Goal: Task Accomplishment & Management: Manage account settings

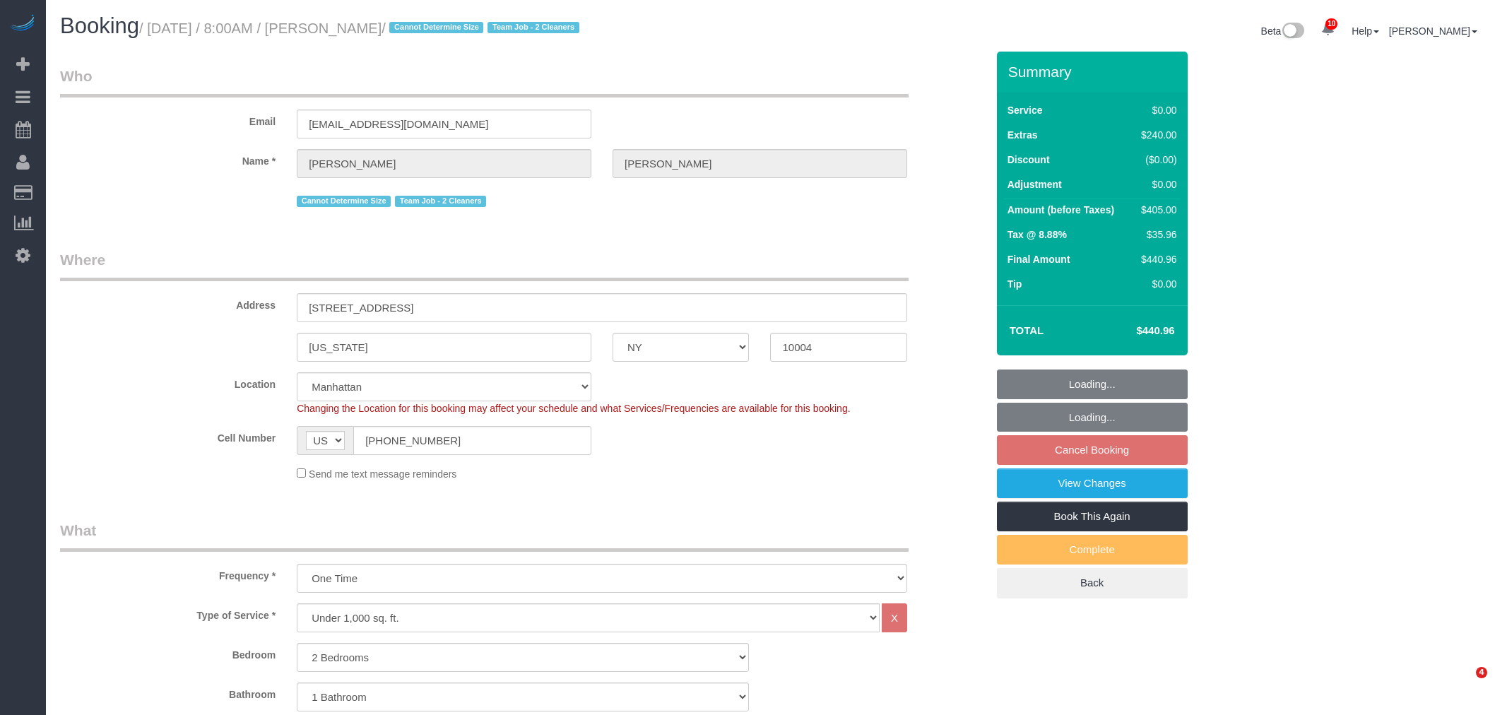
select select "NY"
select select "2"
select select "string:stripe-pm_1RxLXL4VGloSiKo7KWL6wPfX"
select select "spot1"
select select "number:89"
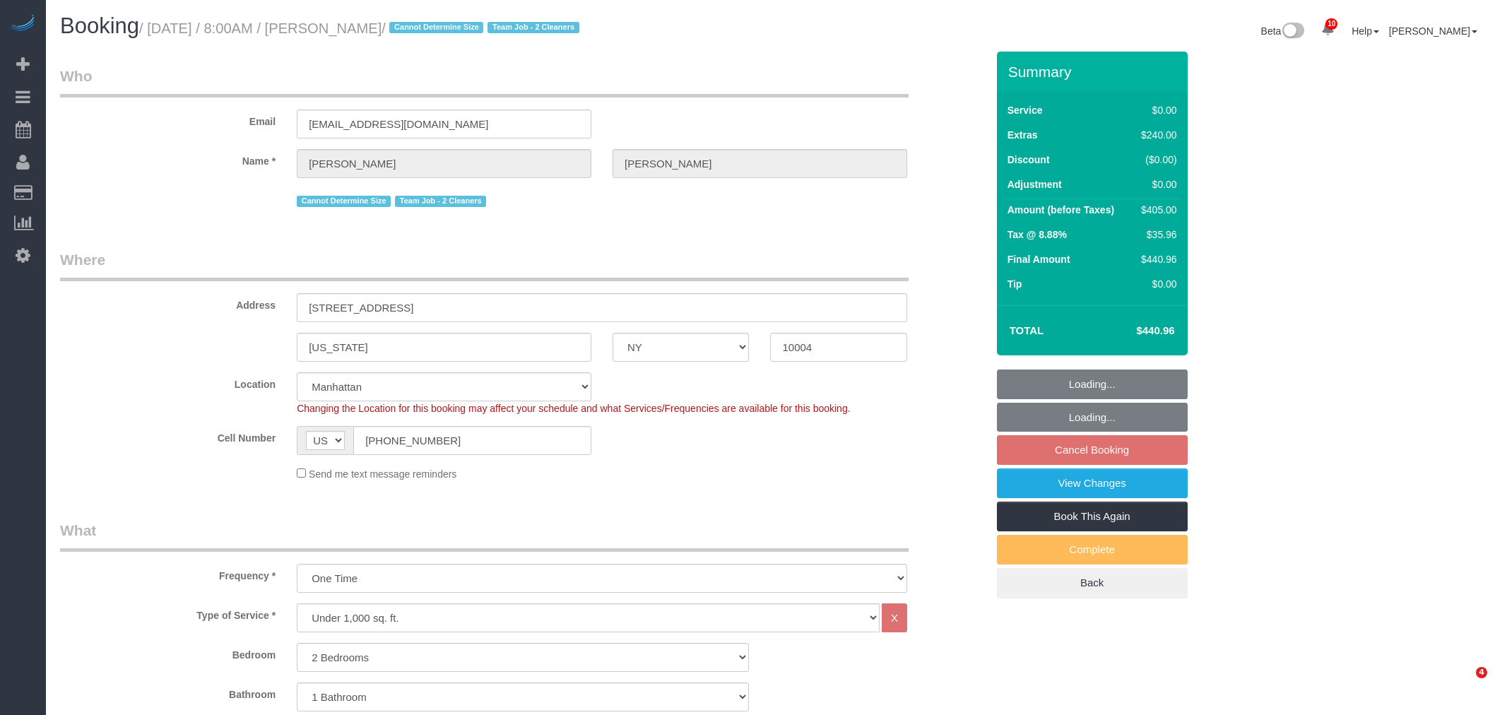
select select "number:69"
select select "number:15"
select select "number:5"
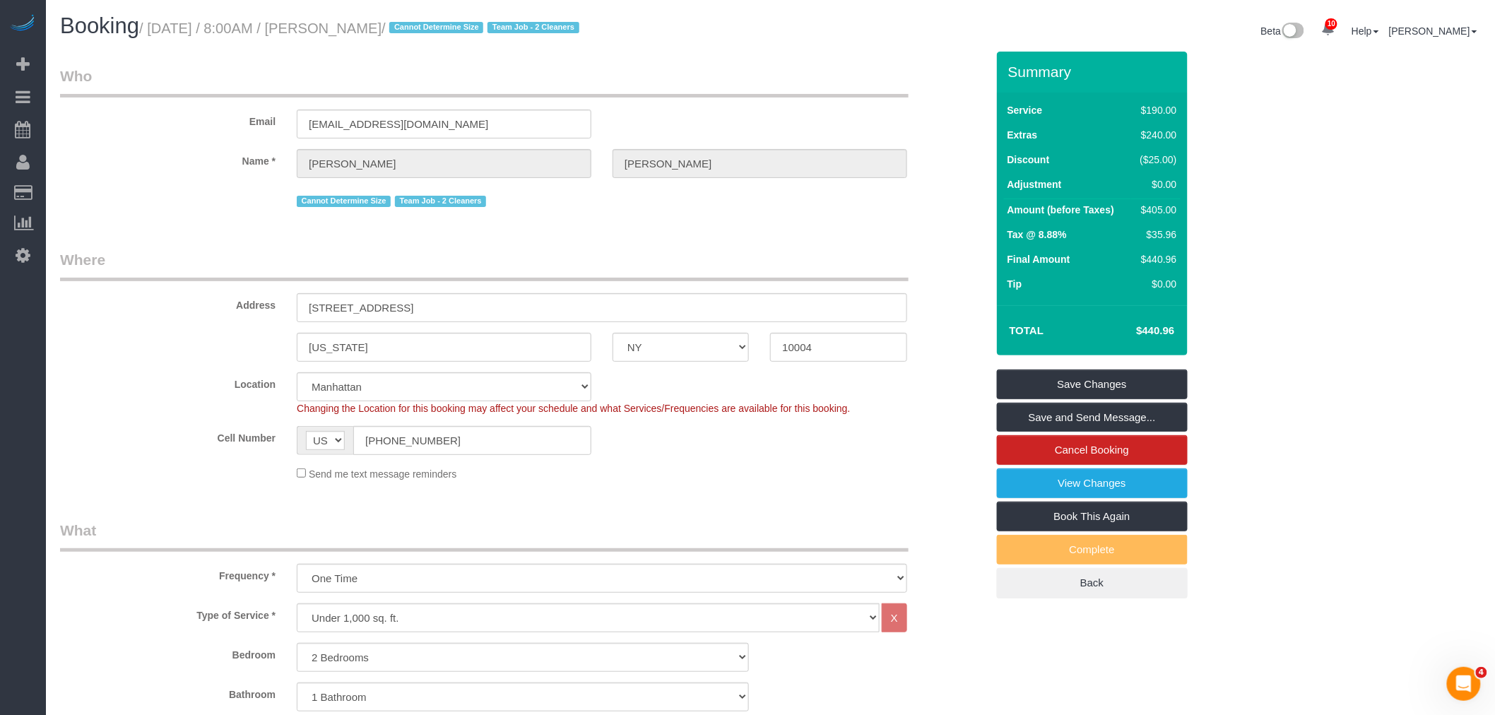
click at [568, 48] on div "Booking / [DATE] / 8:00AM / [PERSON_NAME] / Cannot Determine Size Team Job - 2 …" at bounding box center [770, 32] width 1442 height 37
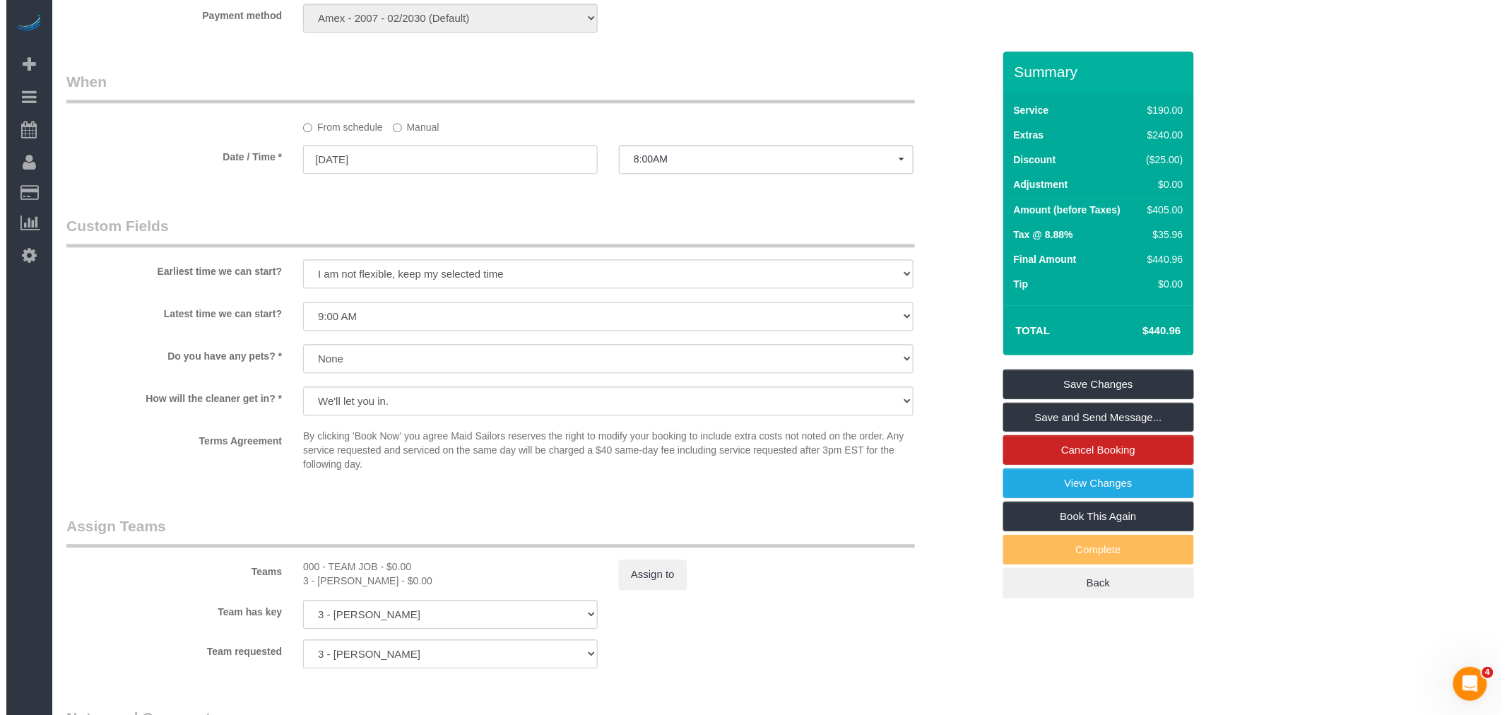
scroll to position [1491, 0]
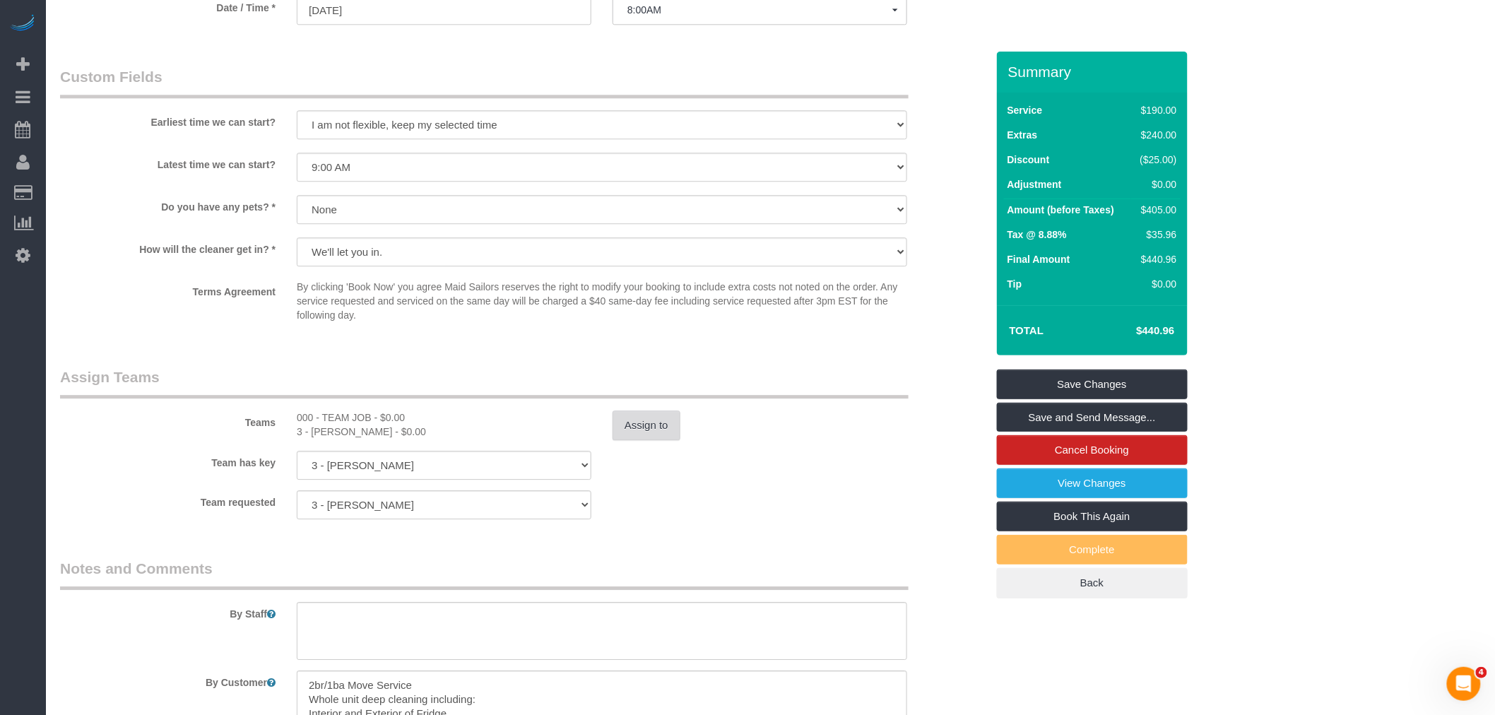
click at [627, 440] on button "Assign to" at bounding box center [646, 425] width 68 height 30
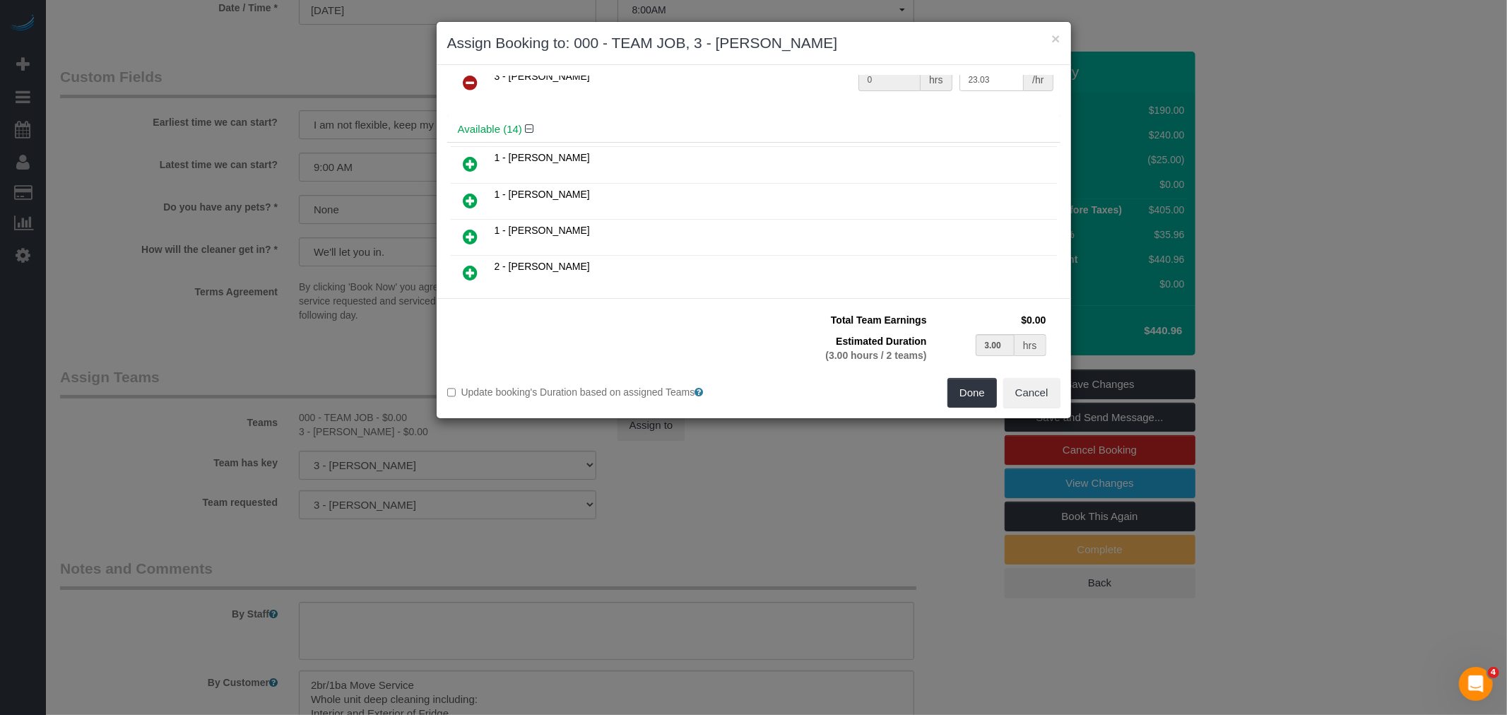
scroll to position [0, 0]
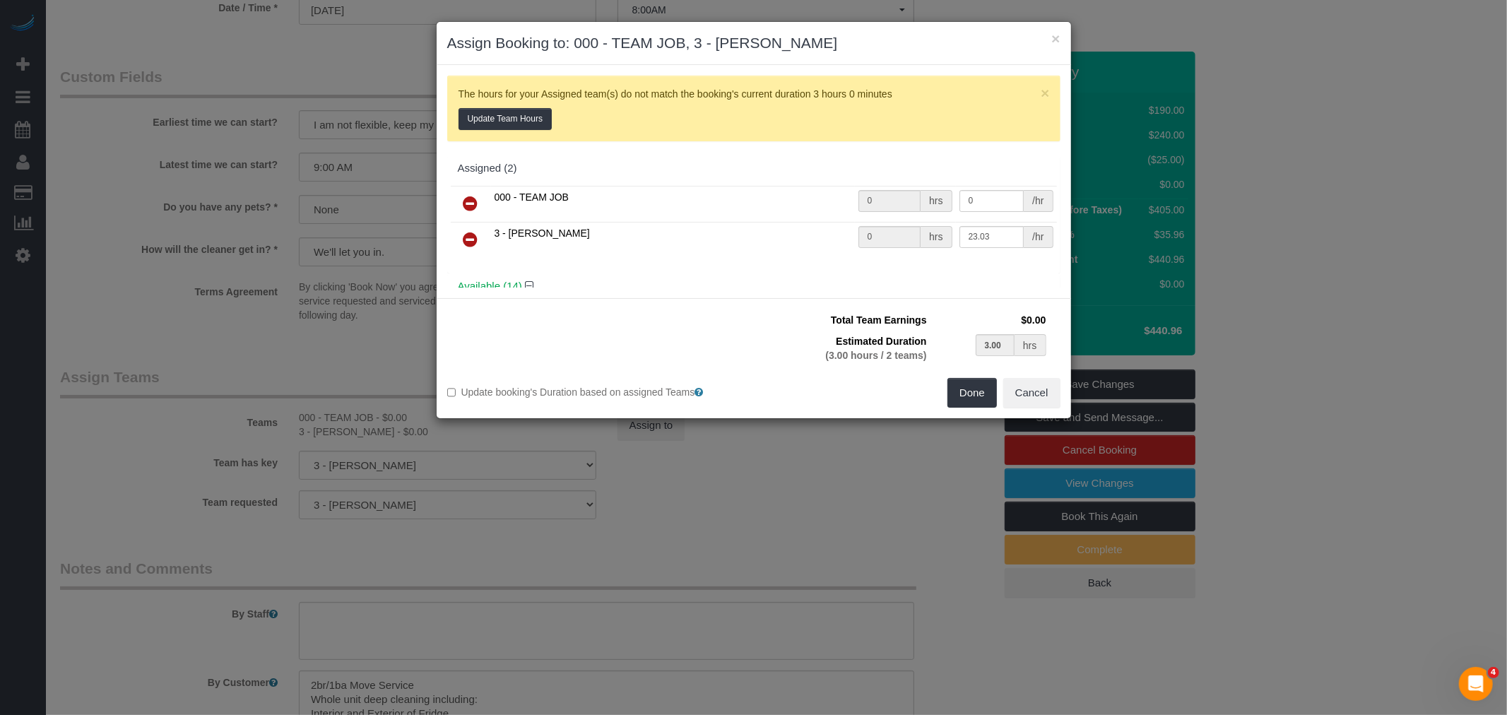
click at [479, 196] on link at bounding box center [470, 204] width 33 height 28
type input "3.00"
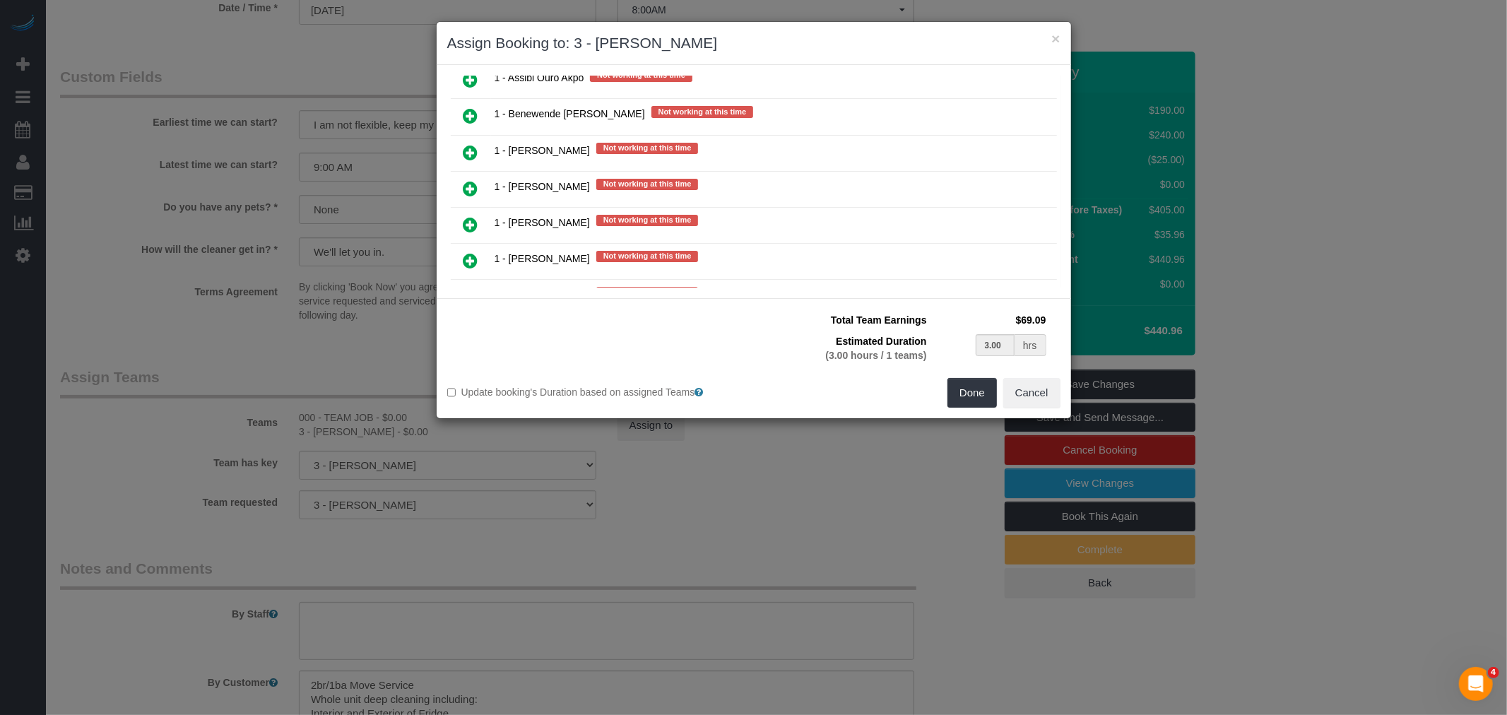
scroll to position [1020, 0]
